Goal: Find specific page/section

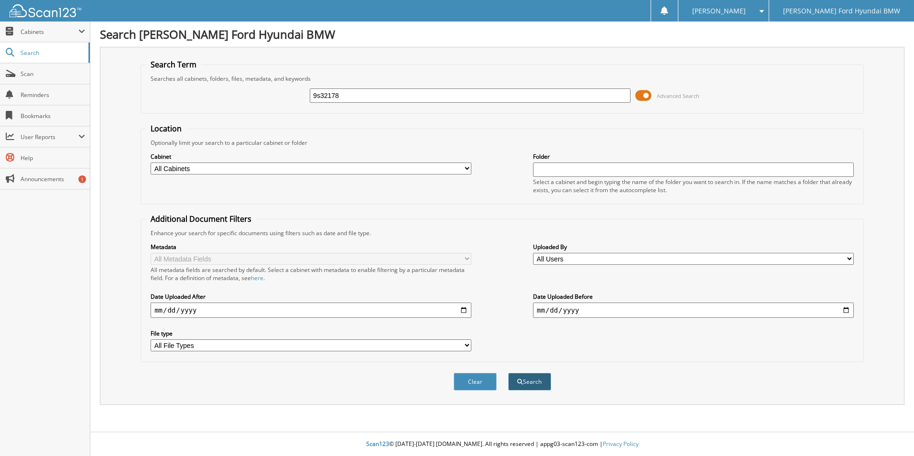
type input "9s32178"
click at [527, 383] on button "Search" at bounding box center [529, 382] width 43 height 18
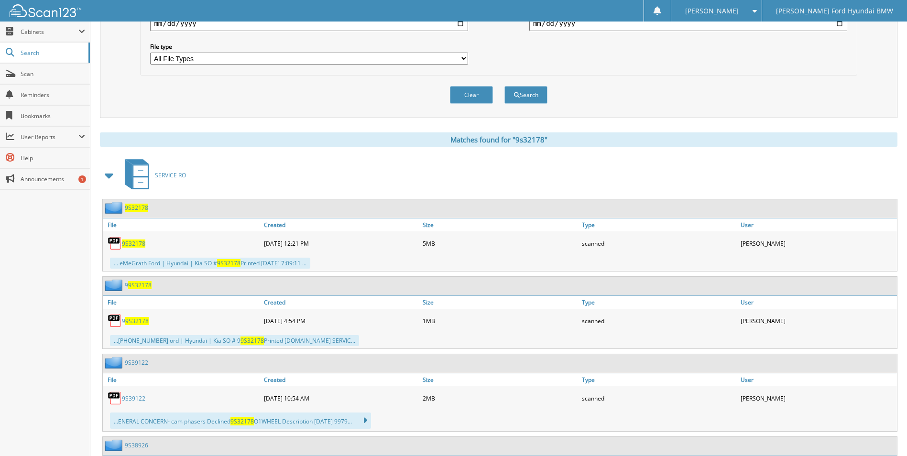
scroll to position [335, 0]
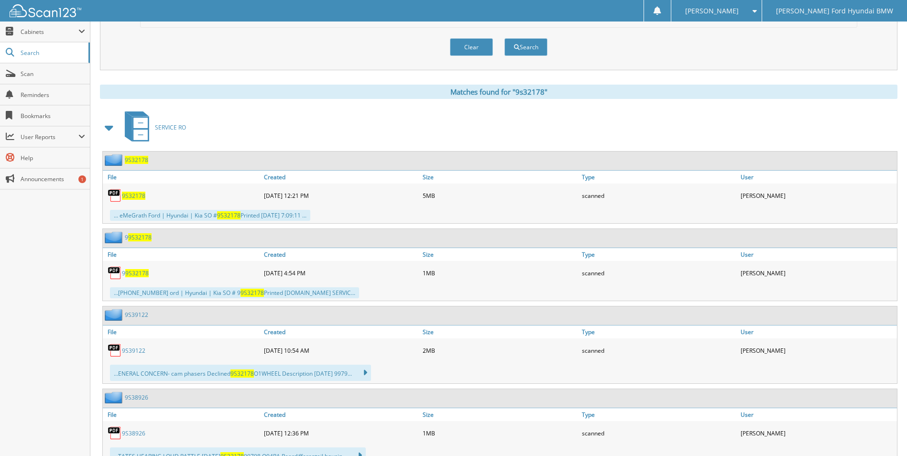
click at [136, 197] on span "9S32178" at bounding box center [133, 196] width 23 height 8
